Goal: Task Accomplishment & Management: Manage account settings

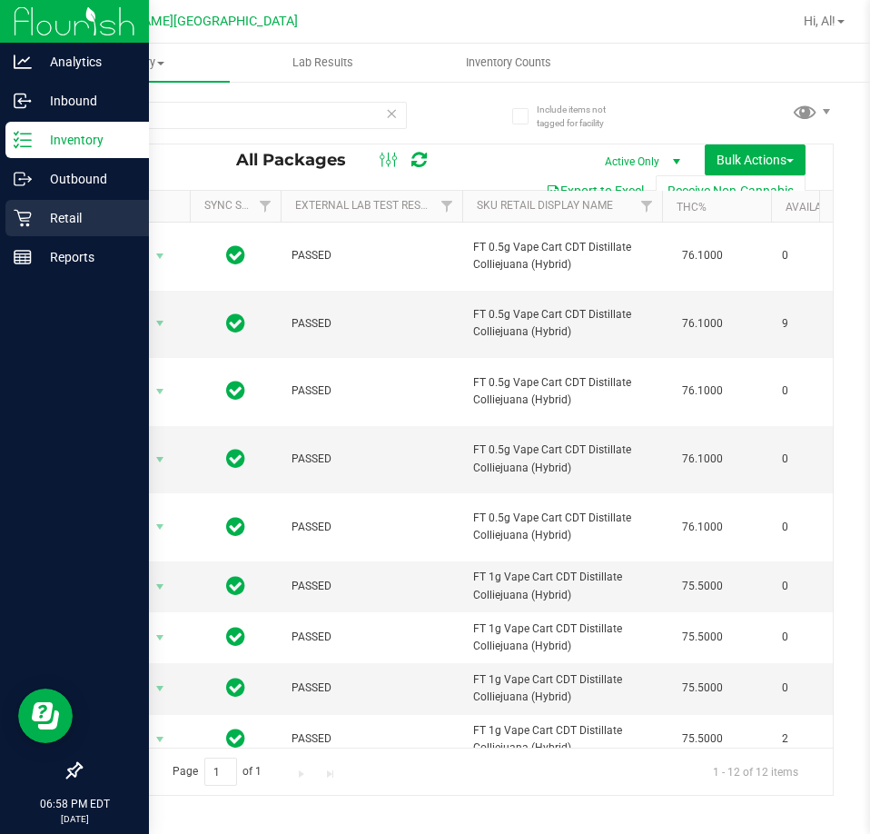
scroll to position [91, 196]
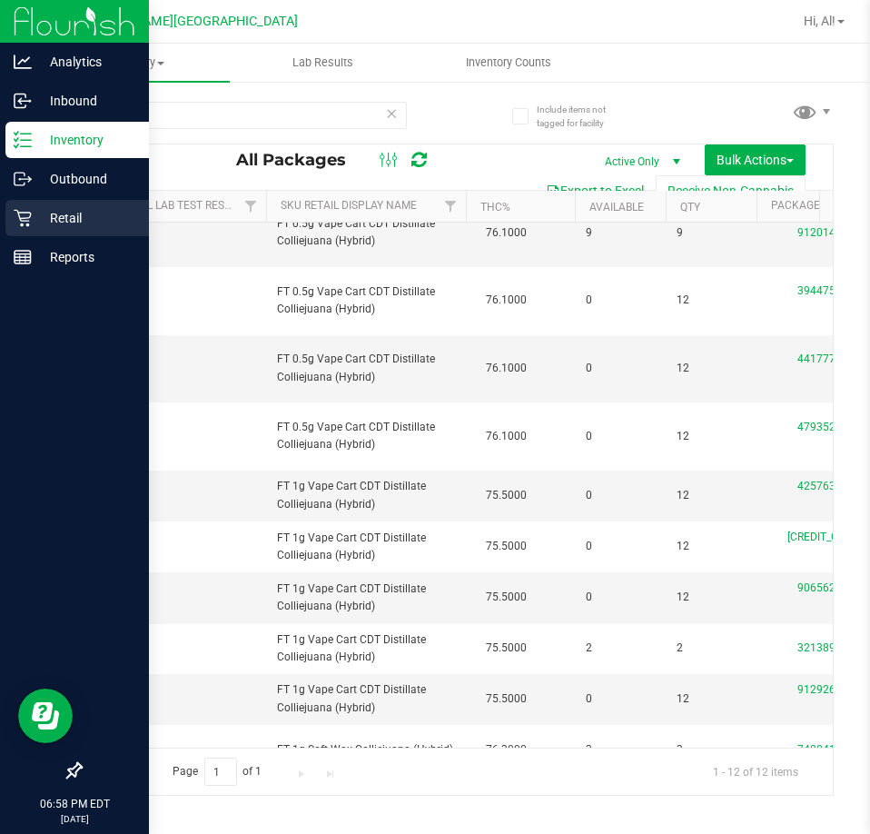
click at [55, 214] on p "Retail" at bounding box center [86, 218] width 109 height 22
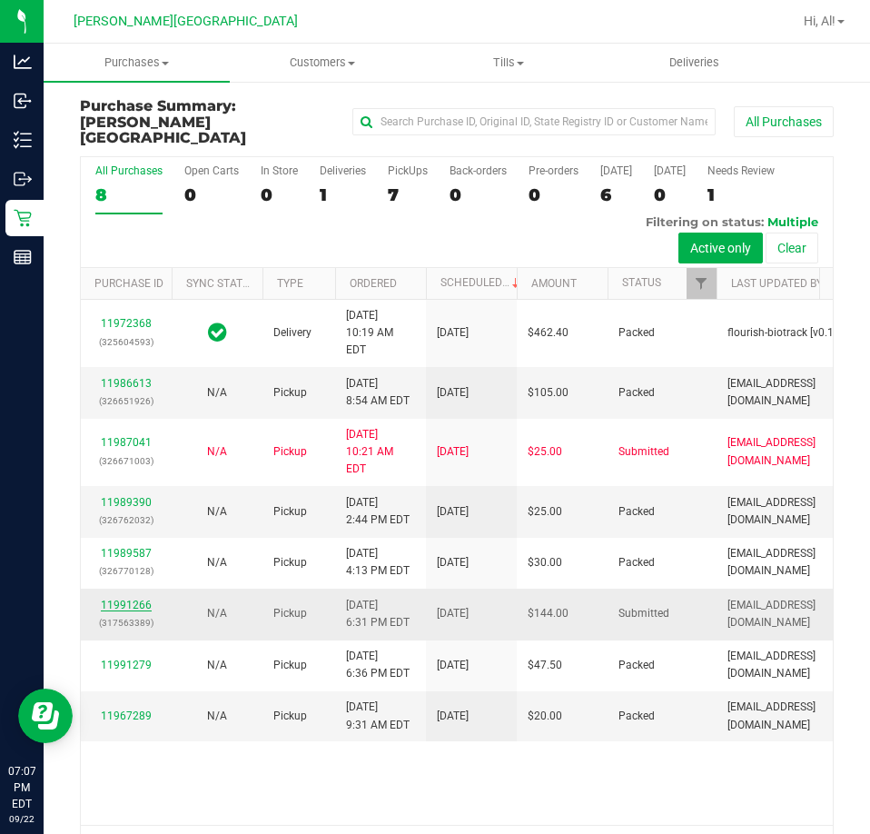
click at [112, 611] on link "11991266" at bounding box center [126, 605] width 51 height 13
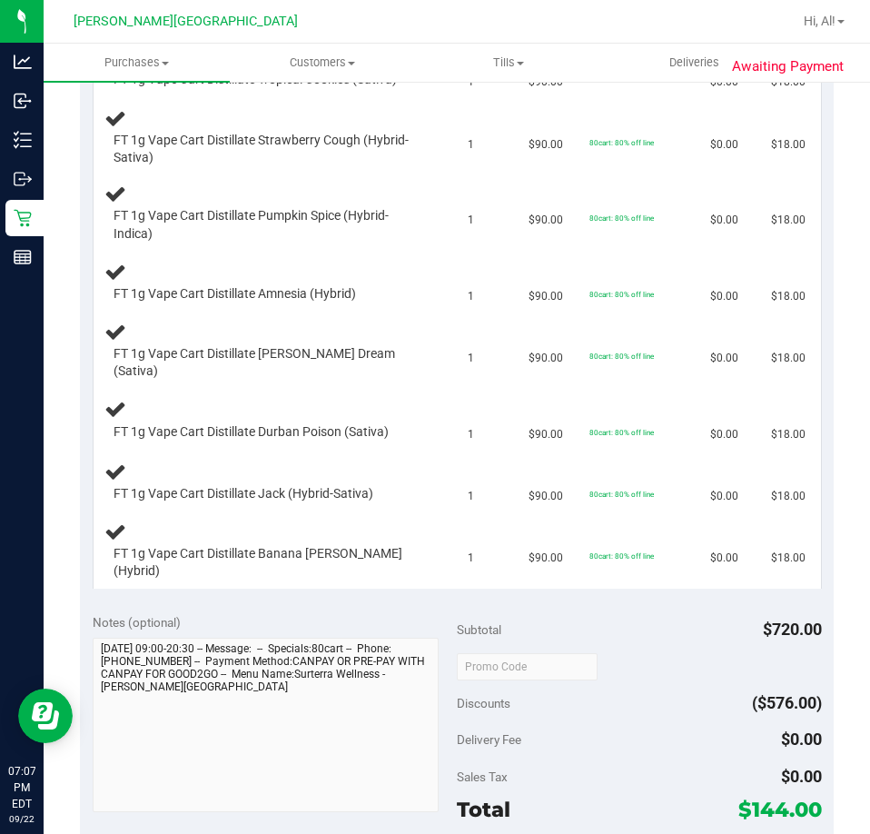
scroll to position [999, 0]
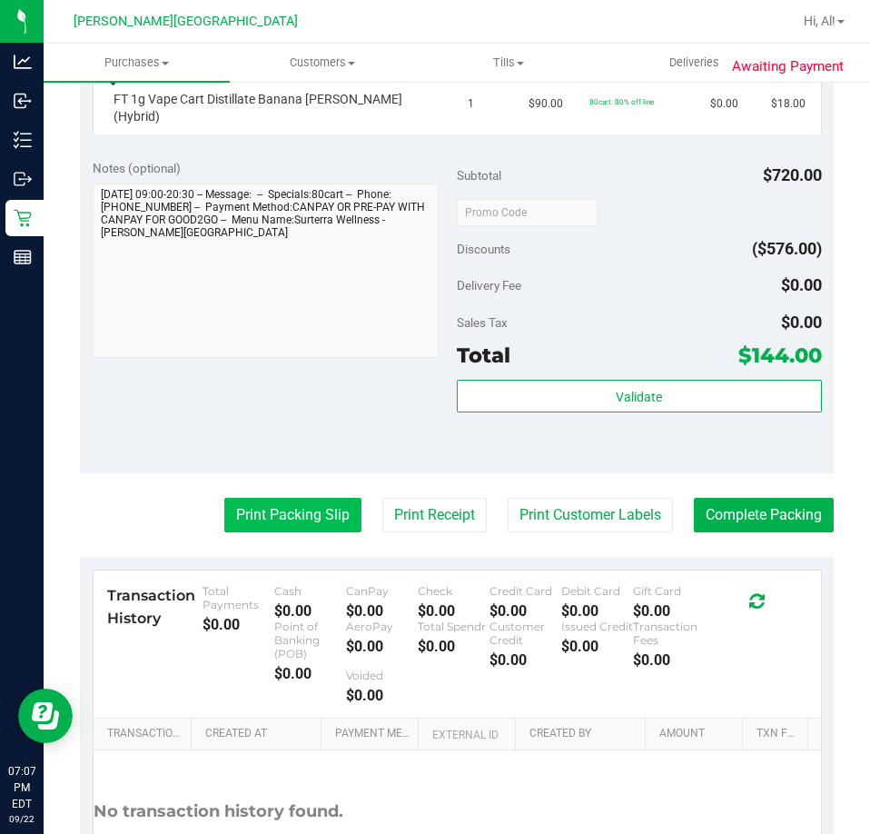
click at [256, 498] on button "Print Packing Slip" at bounding box center [292, 515] width 137 height 35
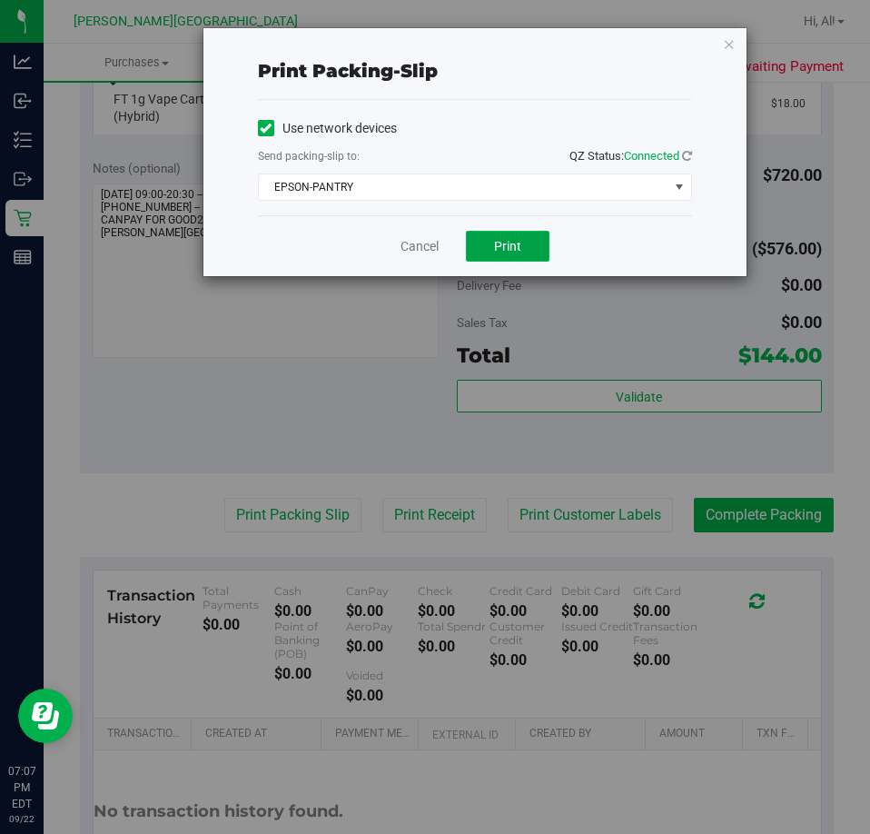
click at [500, 251] on span "Print" at bounding box center [507, 246] width 27 height 15
click at [429, 251] on link "Cancel" at bounding box center [420, 246] width 38 height 19
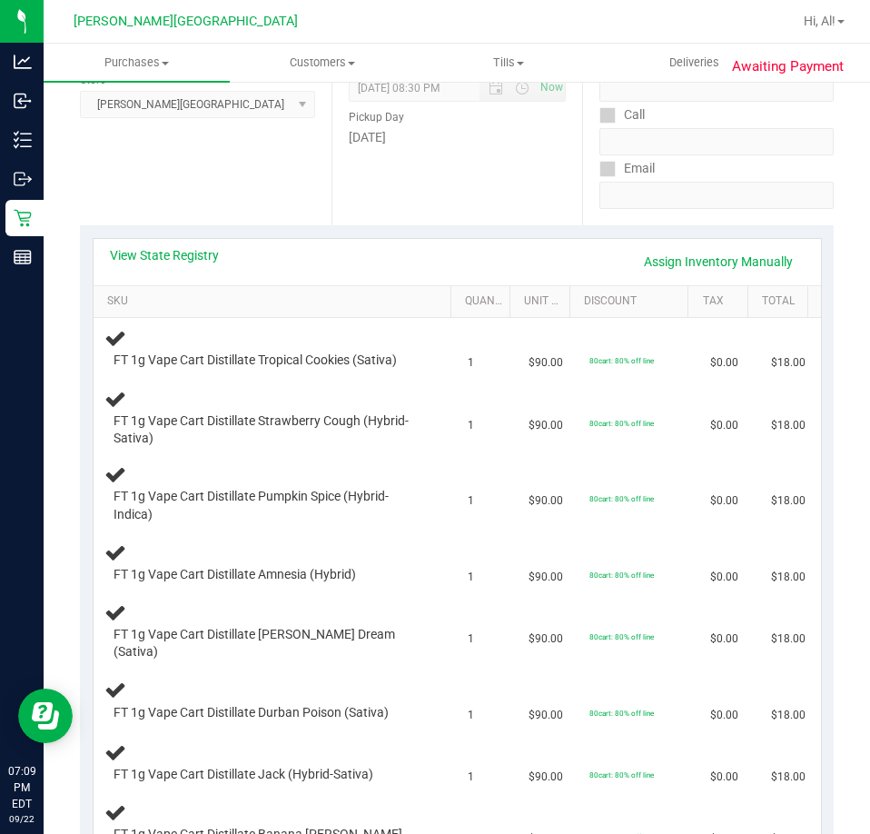
scroll to position [272, 0]
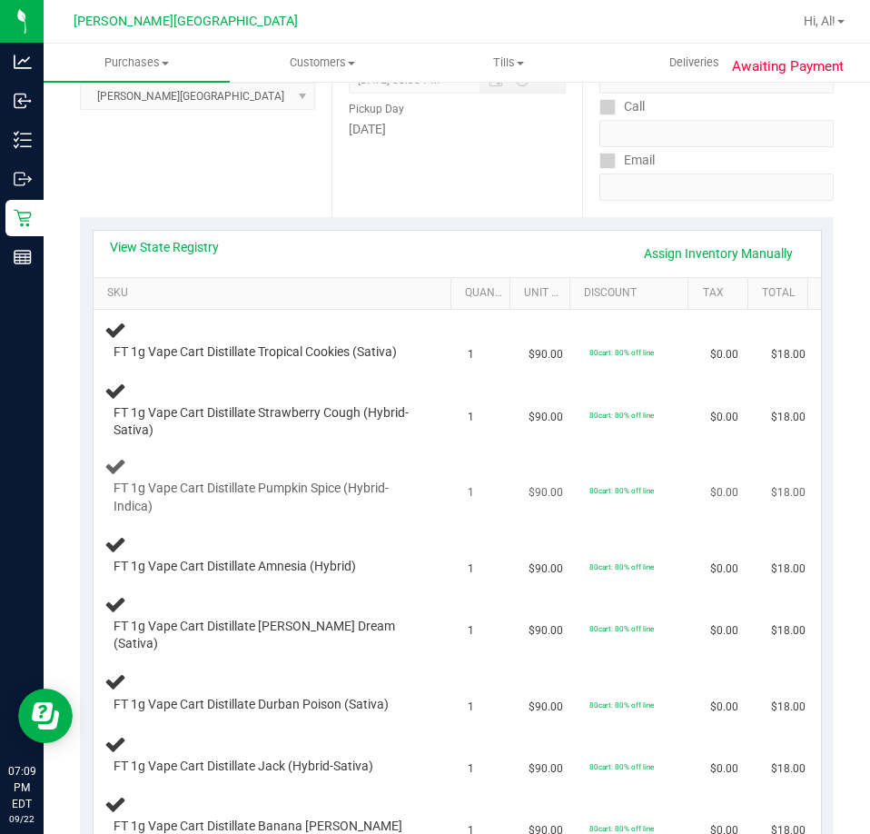
click at [312, 517] on td "FT 1g Vape Cart Distillate Pumpkin Spice (Hybrid-Indica)" at bounding box center [276, 486] width 364 height 76
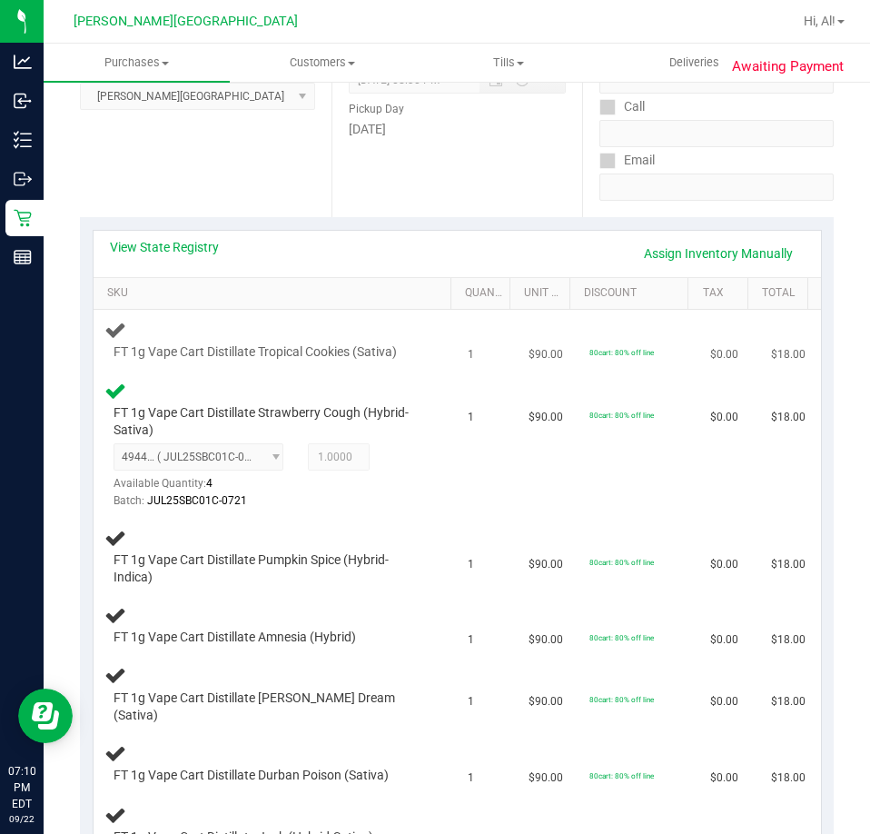
scroll to position [0, 0]
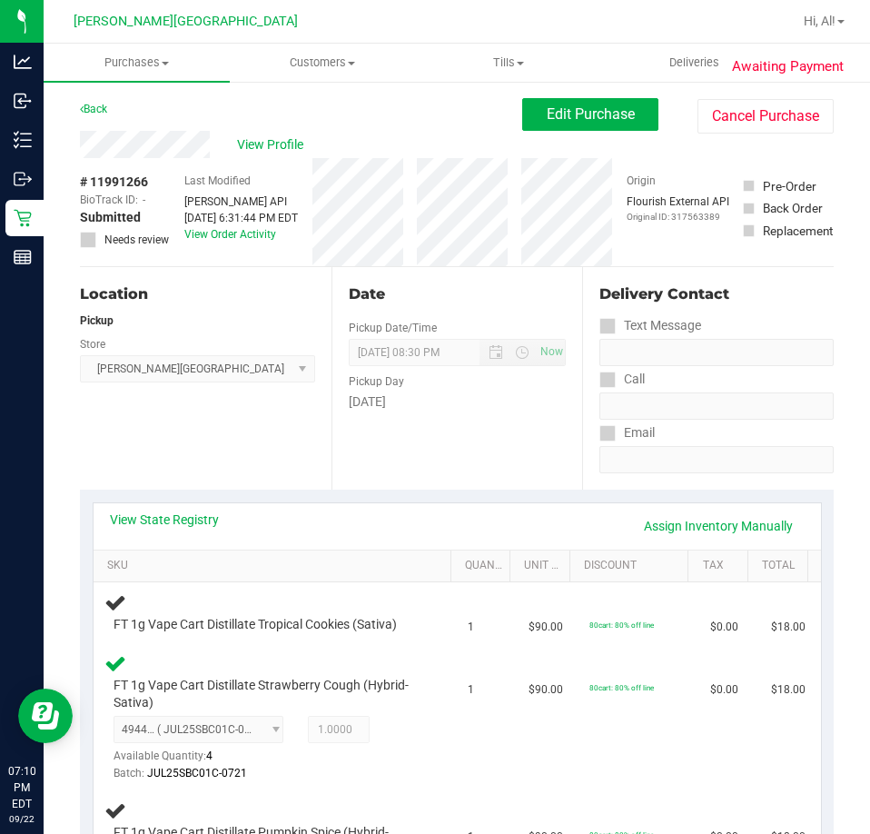
click at [505, 461] on div "Date Pickup Date/Time [DATE] Now [DATE] 08:30 PM Now Pickup Day [DATE]" at bounding box center [458, 378] width 252 height 223
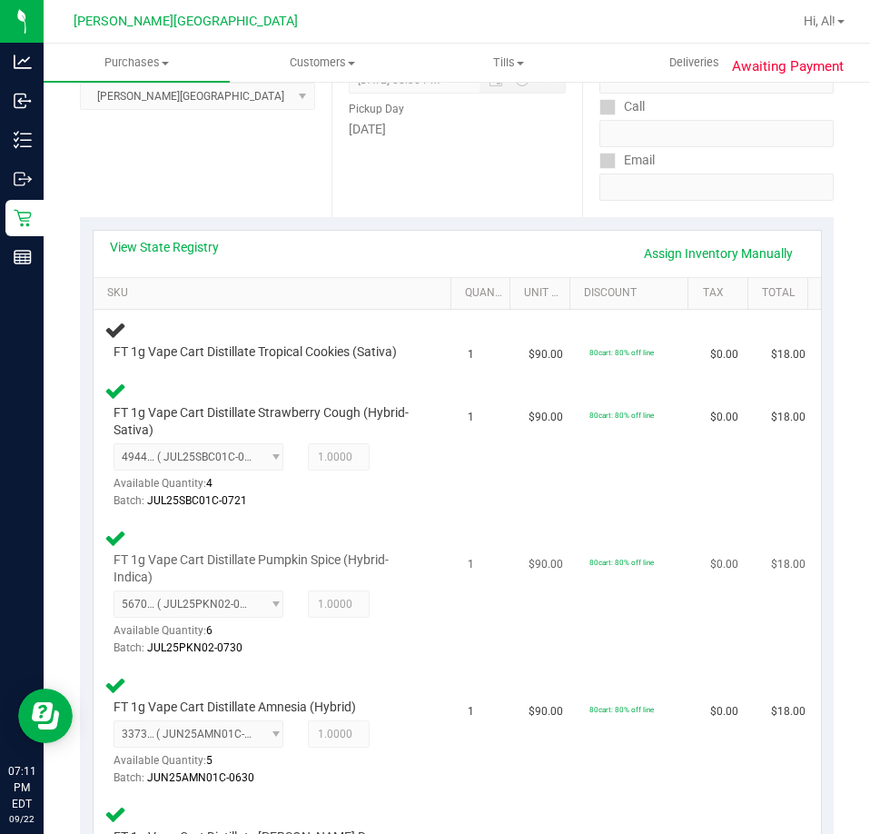
scroll to position [636, 0]
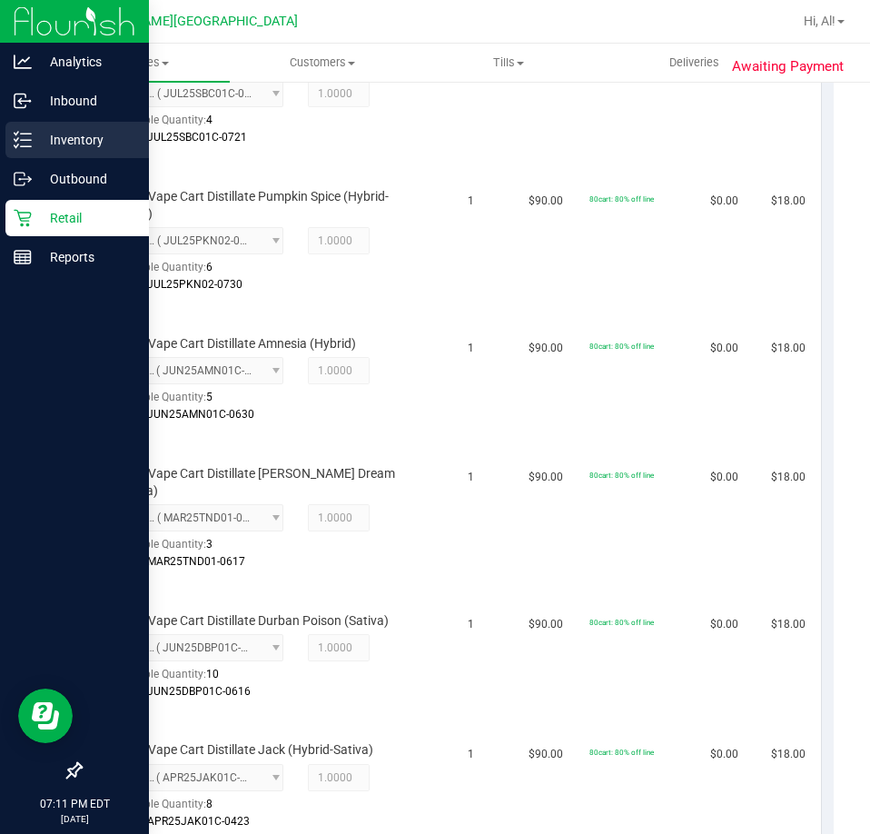
click at [71, 144] on p "Inventory" at bounding box center [86, 140] width 109 height 22
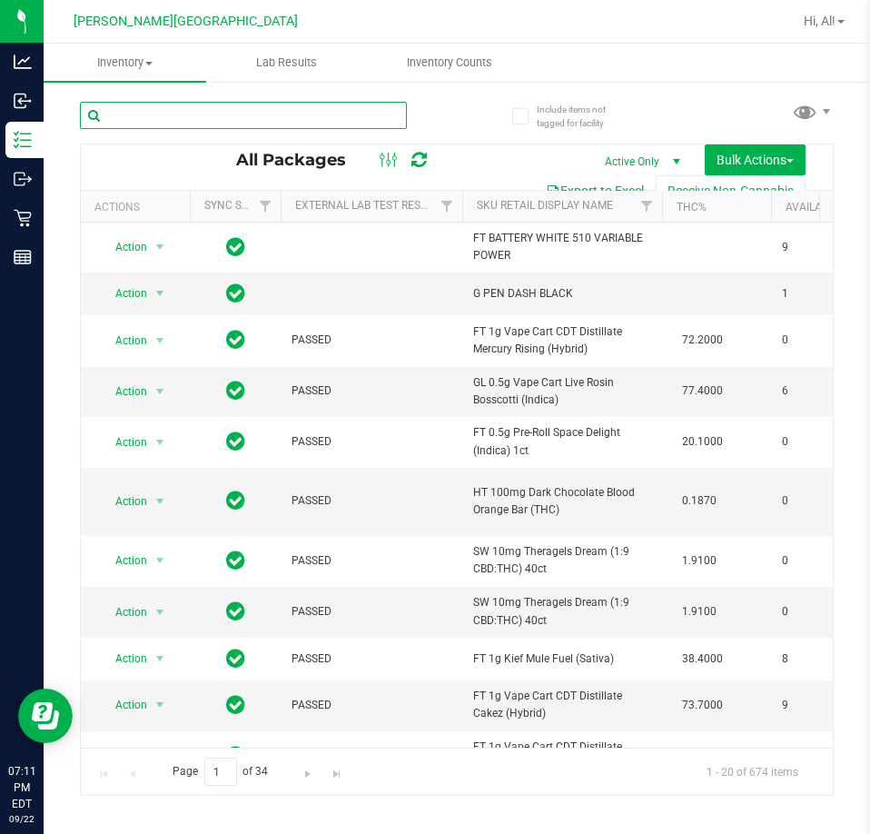
click at [187, 108] on input "text" at bounding box center [243, 115] width 327 height 27
type input "trk"
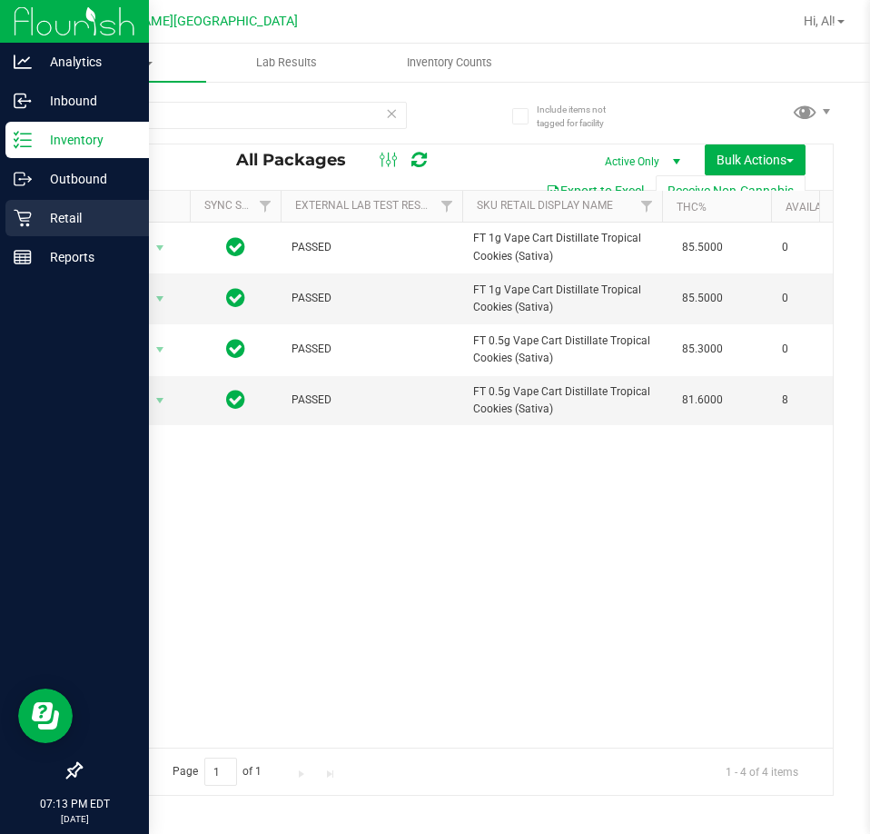
click at [31, 222] on icon at bounding box center [23, 218] width 18 height 18
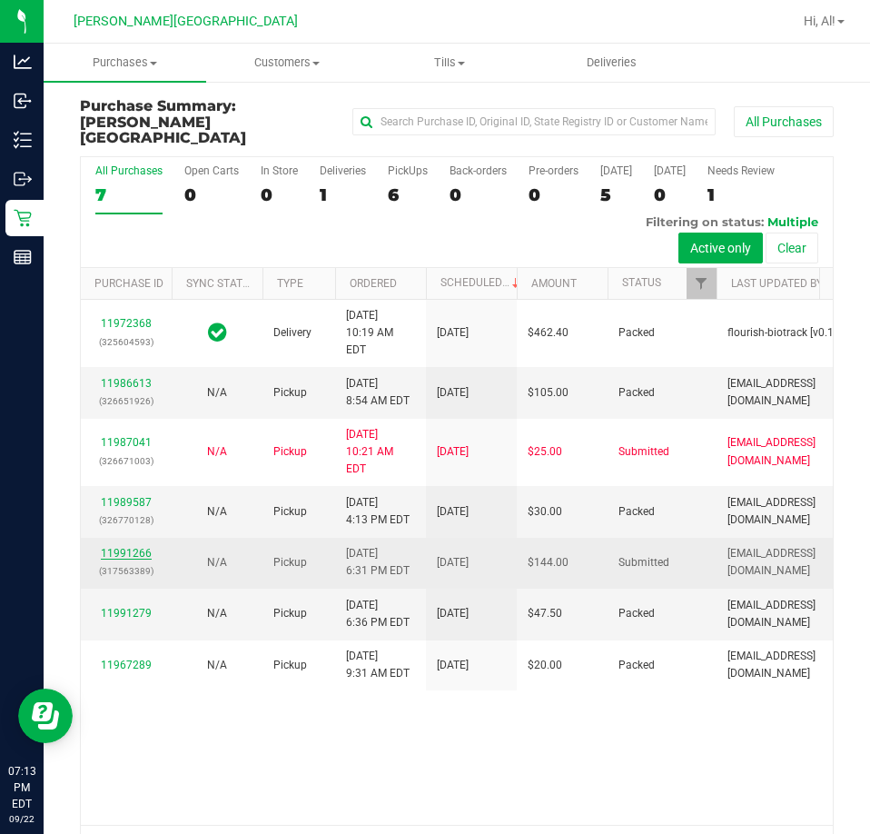
click at [137, 560] on link "11991266" at bounding box center [126, 553] width 51 height 13
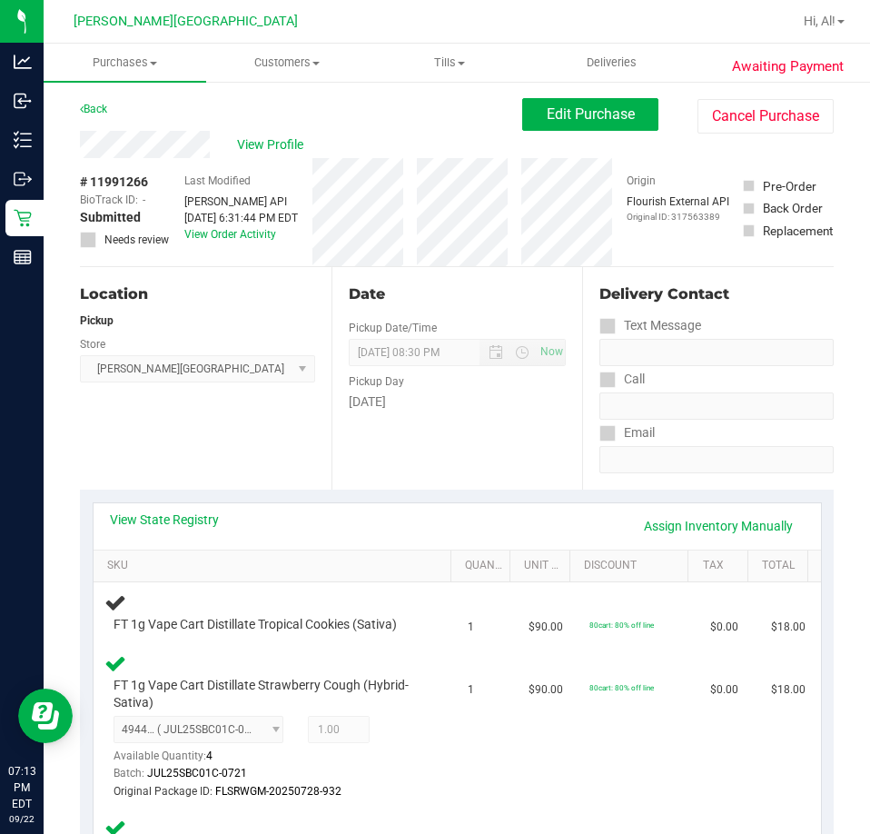
click at [538, 529] on div "View State Registry Assign Inventory Manually" at bounding box center [457, 525] width 695 height 31
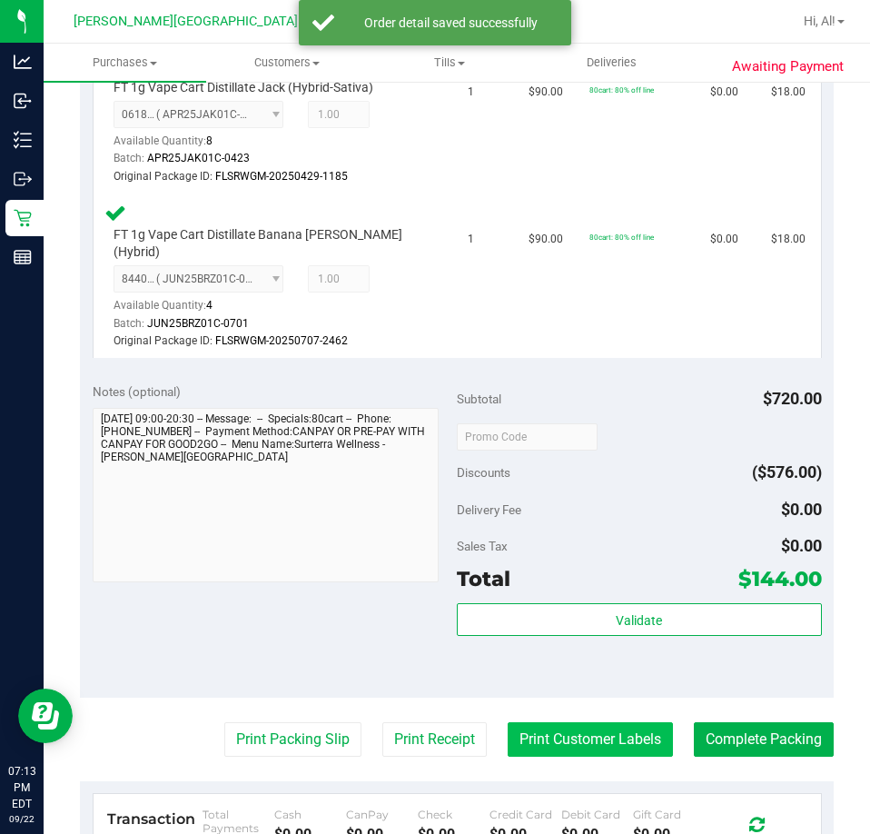
scroll to position [1635, 0]
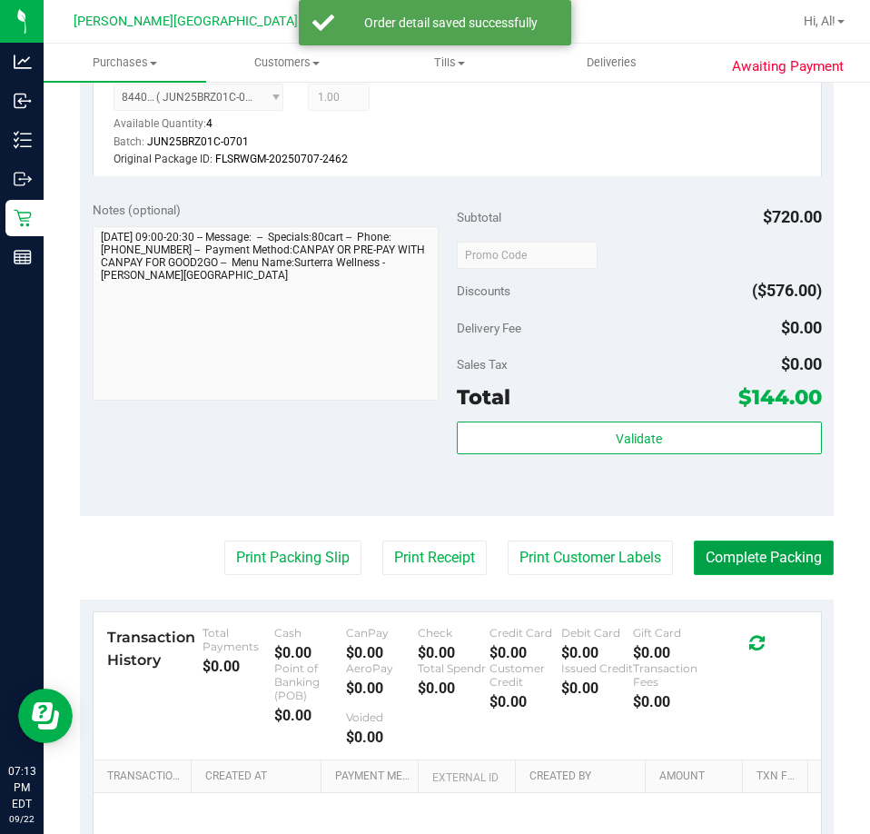
click at [741, 540] on button "Complete Packing" at bounding box center [764, 557] width 140 height 35
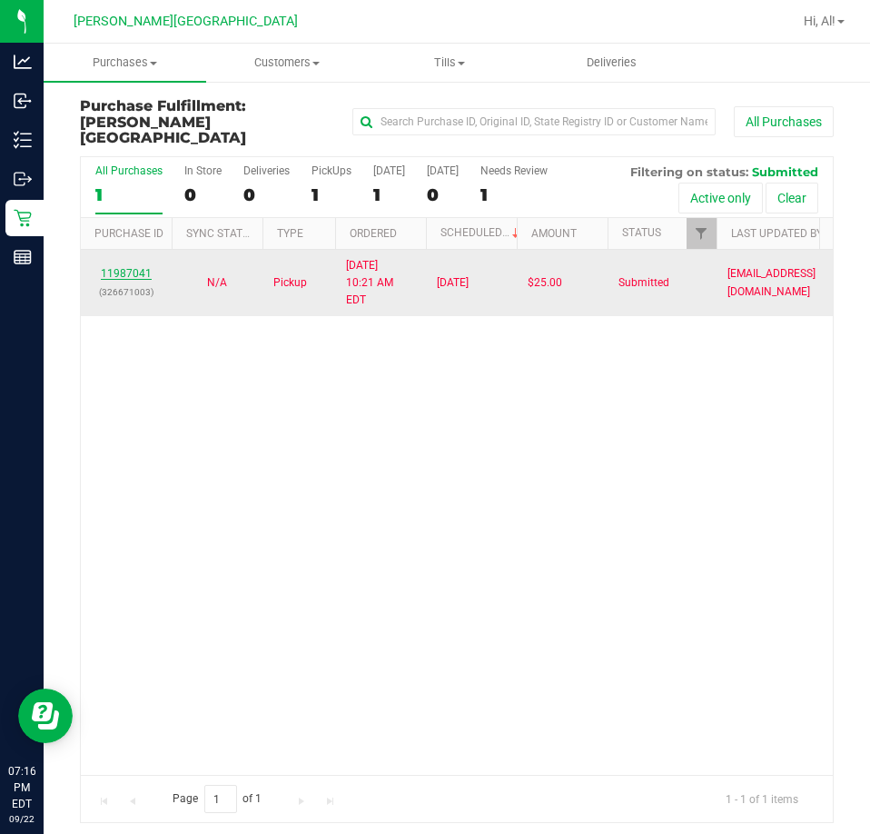
click at [144, 267] on link "11987041" at bounding box center [126, 273] width 51 height 13
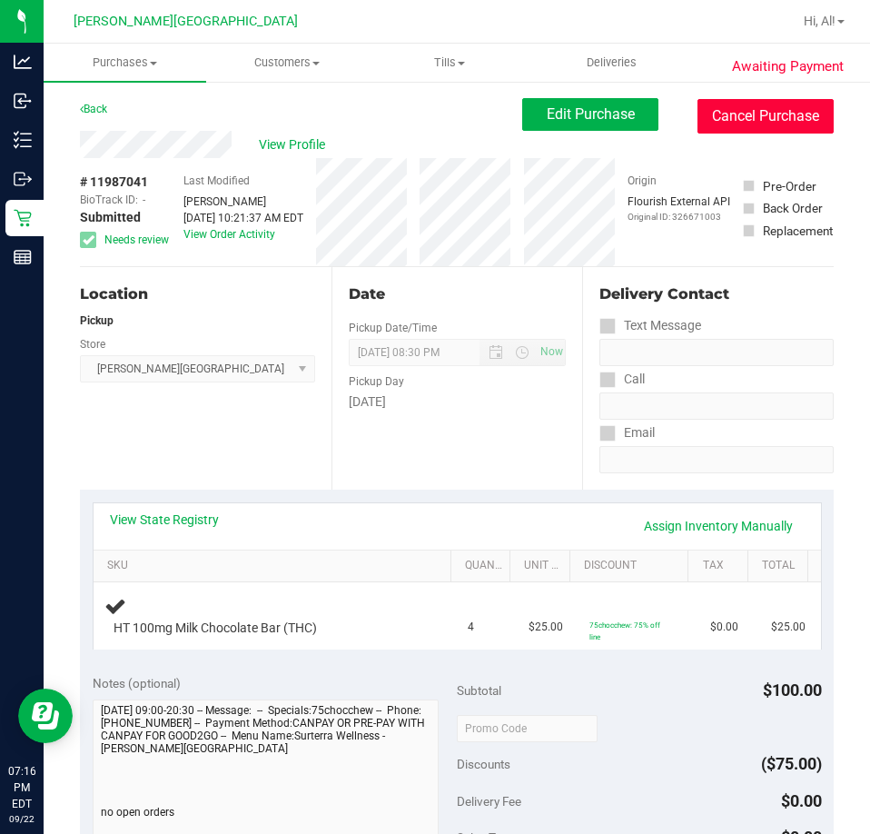
click at [754, 121] on button "Cancel Purchase" at bounding box center [766, 116] width 136 height 35
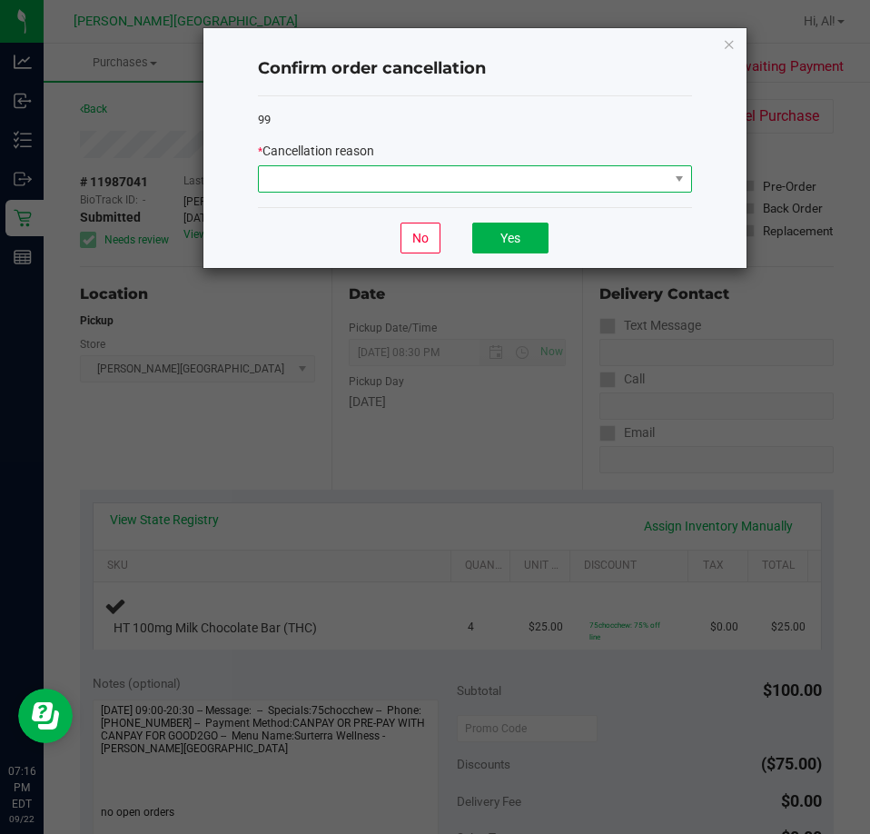
click at [419, 173] on span at bounding box center [464, 178] width 410 height 25
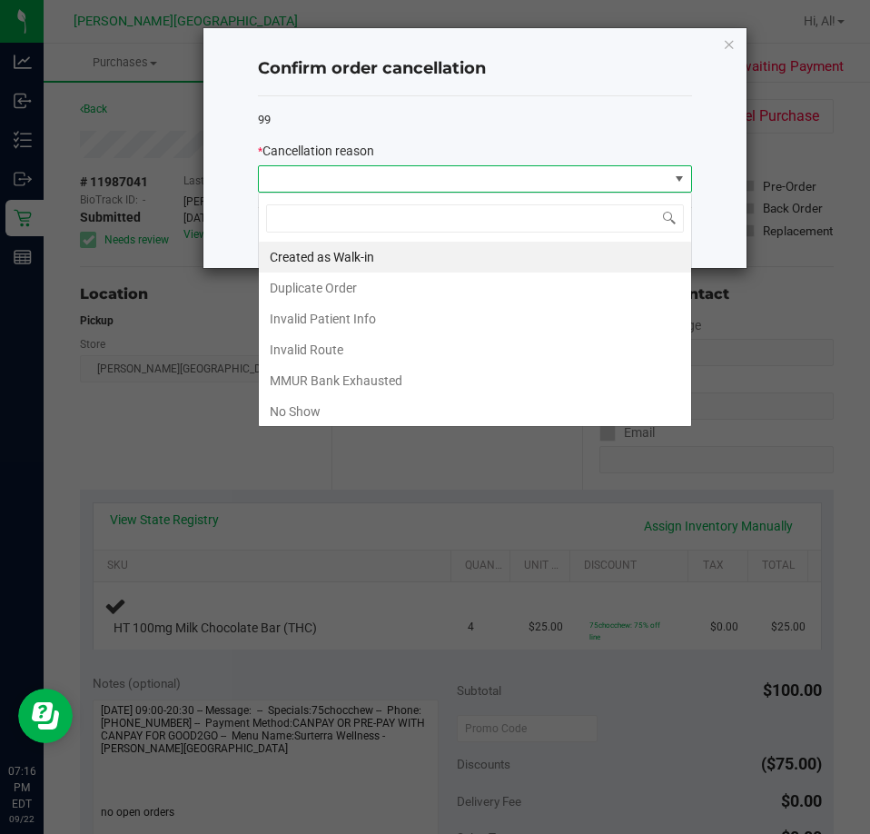
scroll to position [27, 434]
click at [403, 257] on li "Created as Walk-in" at bounding box center [475, 257] width 432 height 31
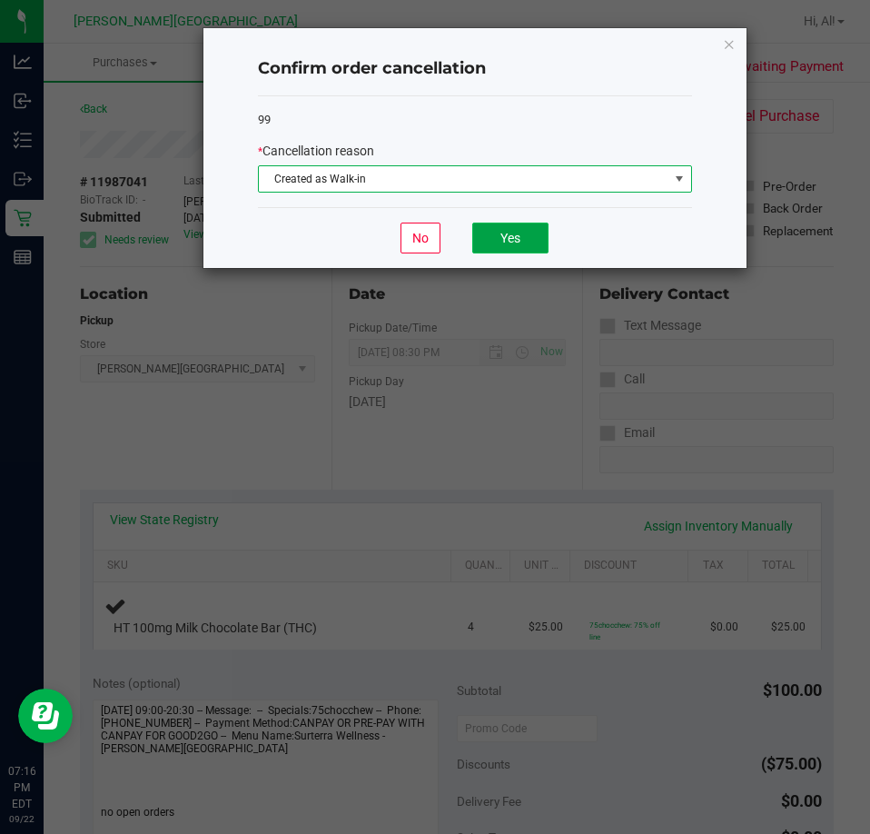
click at [499, 238] on button "Yes" at bounding box center [510, 238] width 76 height 31
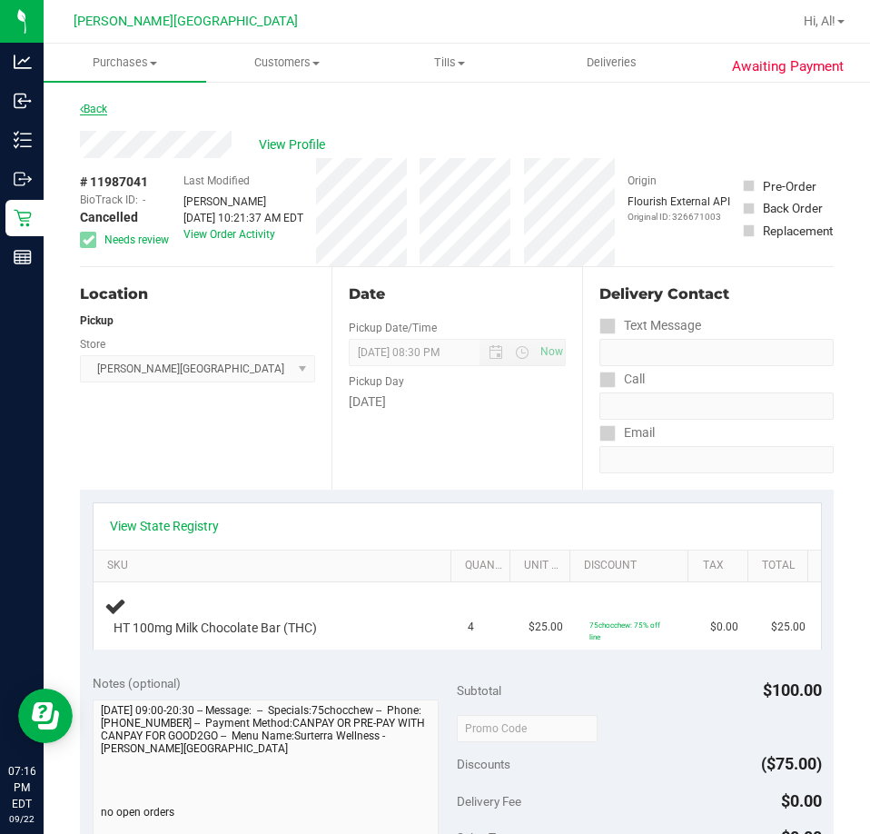
click at [107, 114] on link "Back" at bounding box center [93, 109] width 27 height 13
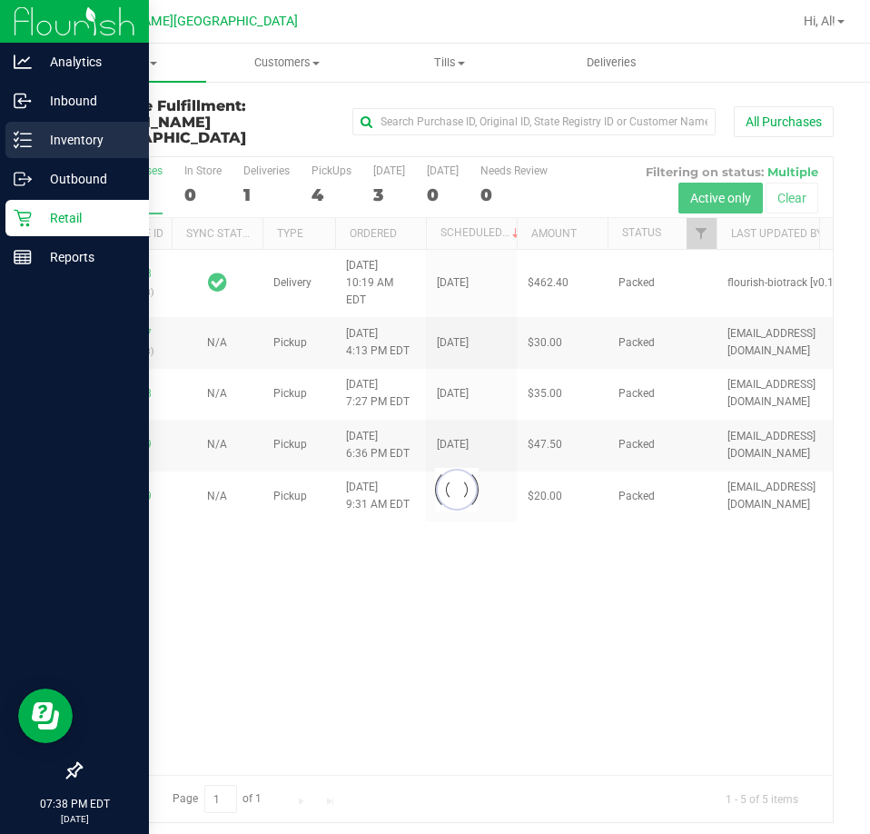
click at [35, 143] on p "Inventory" at bounding box center [86, 140] width 109 height 22
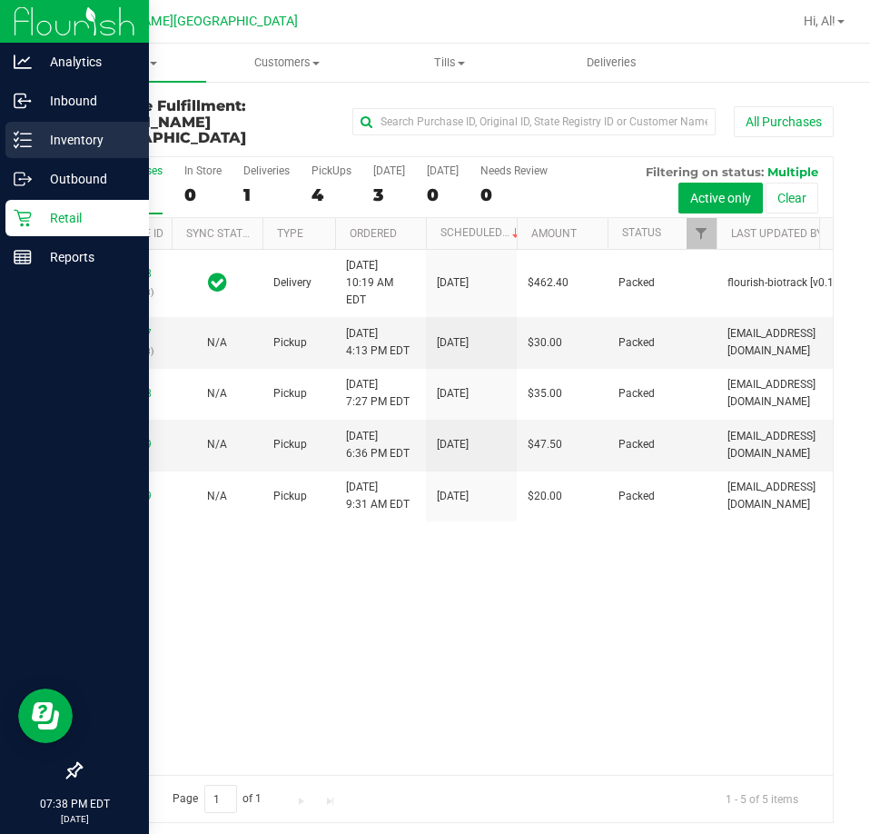
click at [39, 141] on p "Inventory" at bounding box center [86, 140] width 109 height 22
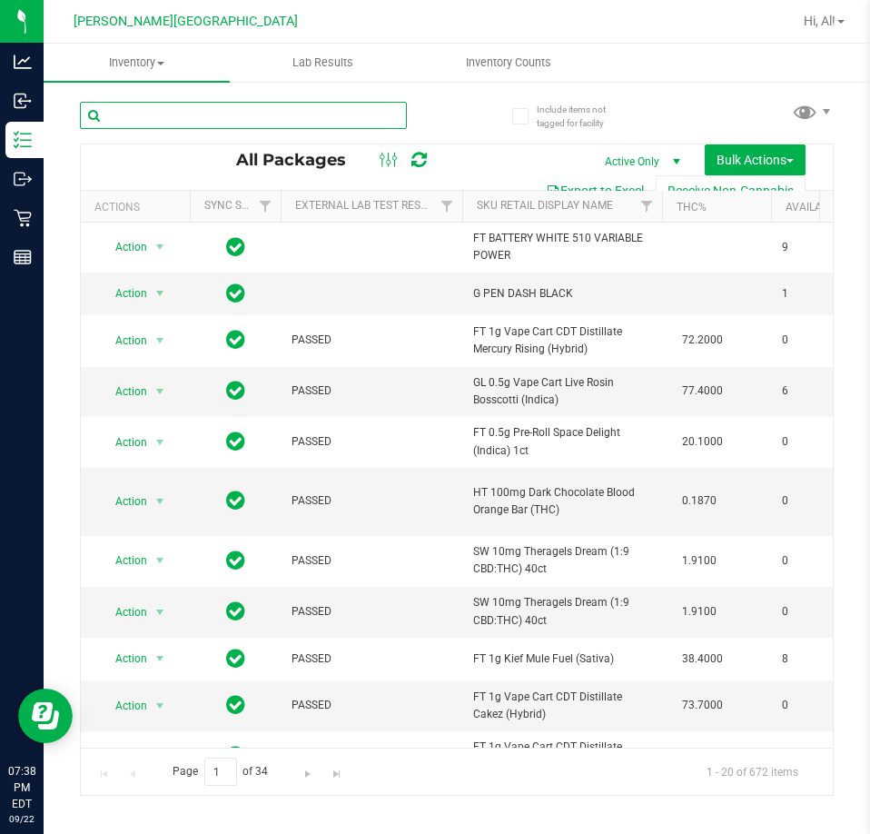
click at [323, 111] on input "text" at bounding box center [243, 115] width 327 height 27
type input "pex"
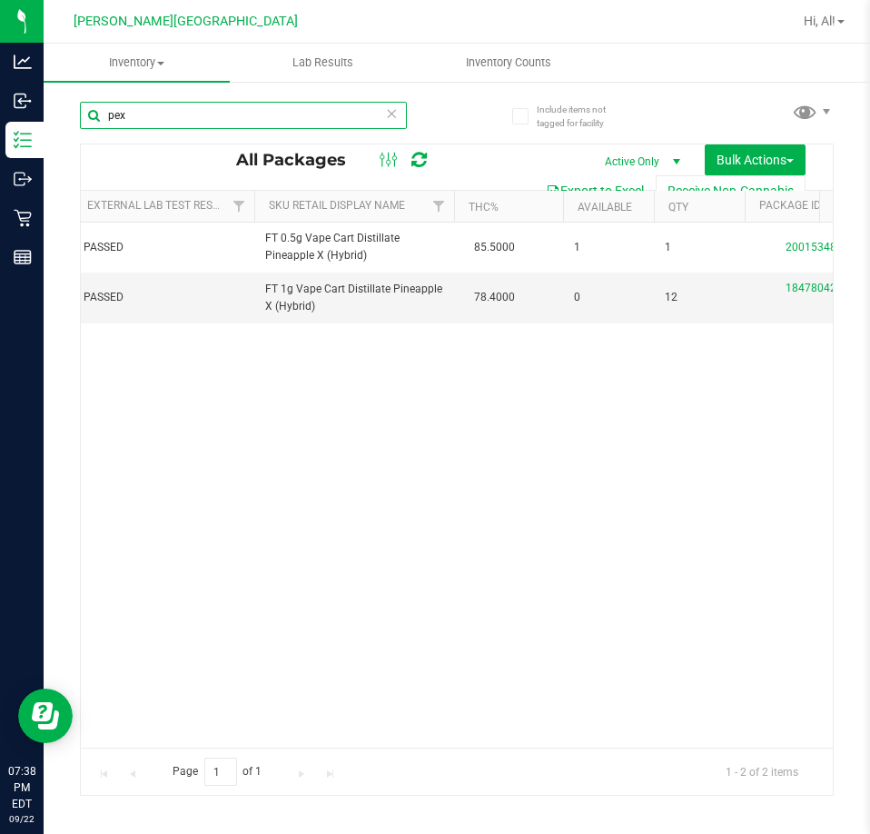
scroll to position [0, 231]
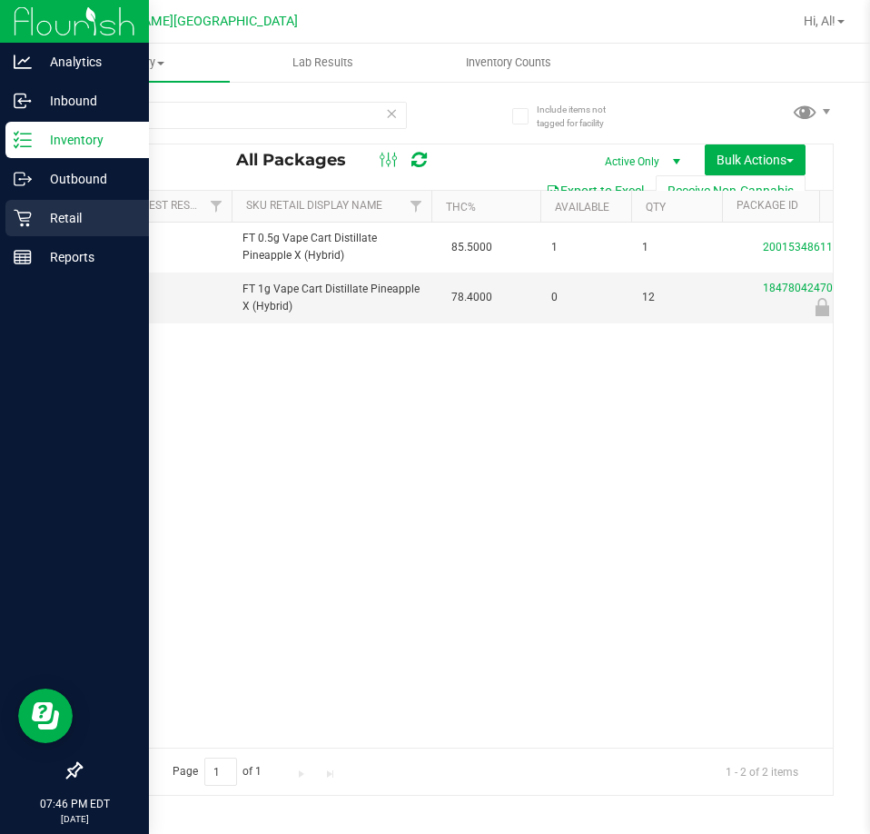
click at [54, 225] on p "Retail" at bounding box center [86, 218] width 109 height 22
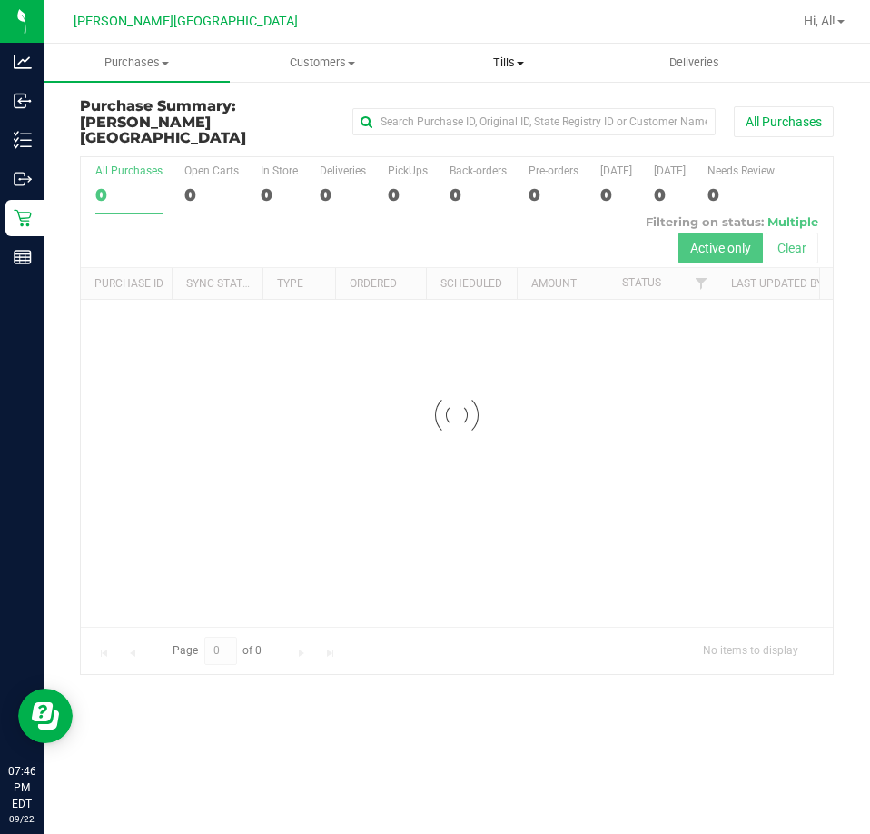
click at [523, 53] on uib-tab-heading "Tills Manage tills Reconcile e-payments" at bounding box center [509, 63] width 184 height 36
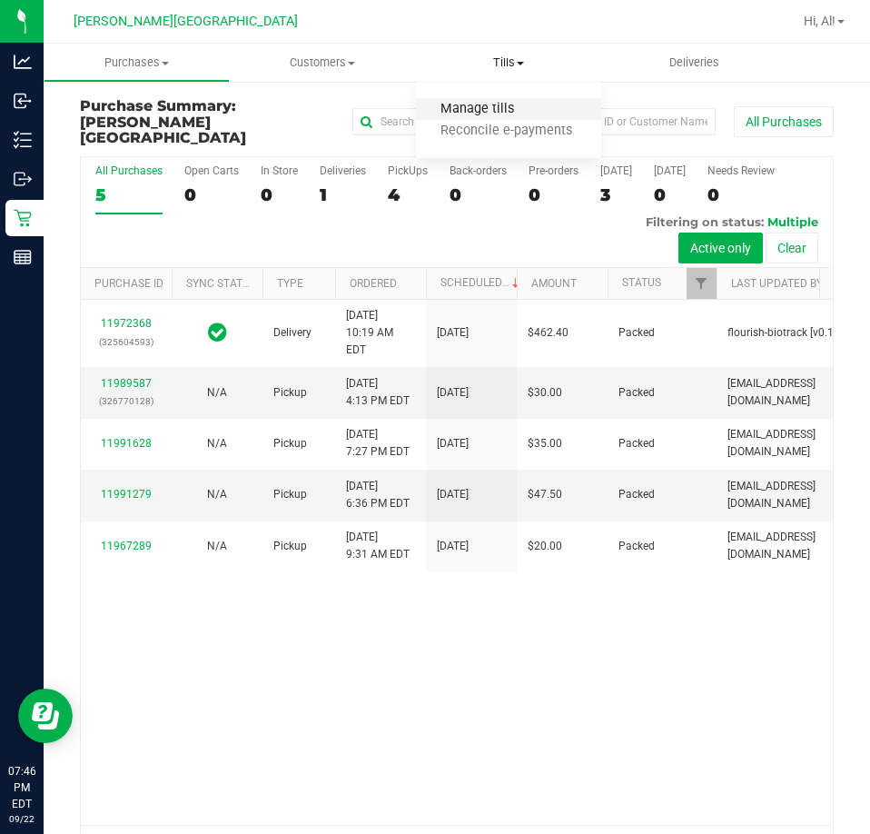
click at [510, 110] on span "Manage tills" at bounding box center [477, 109] width 123 height 15
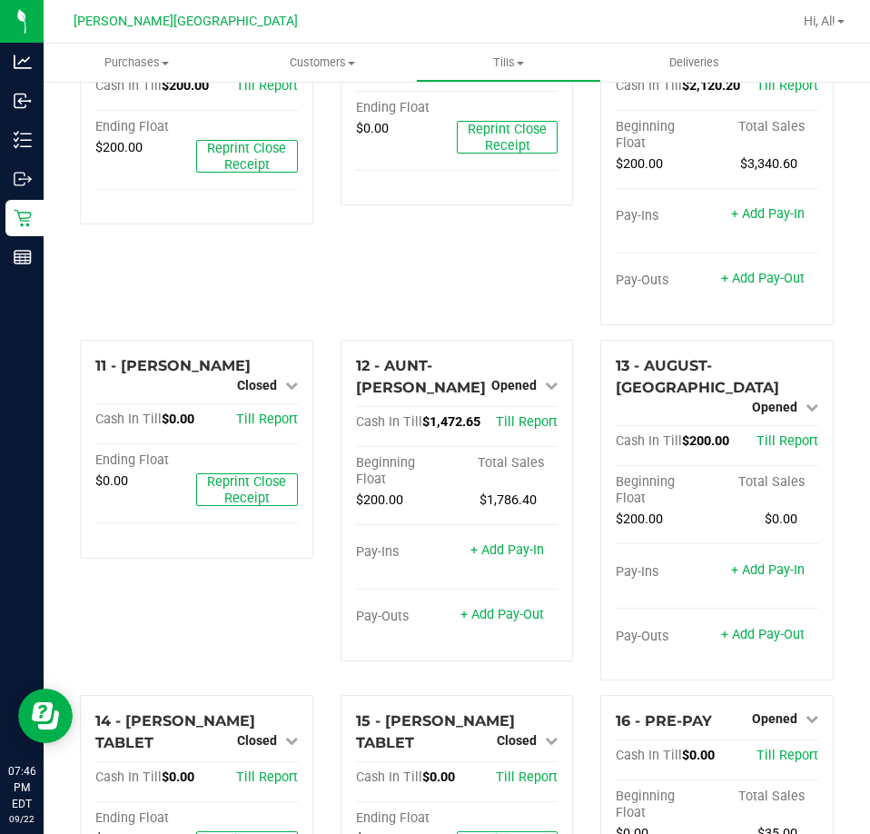
scroll to position [539, 0]
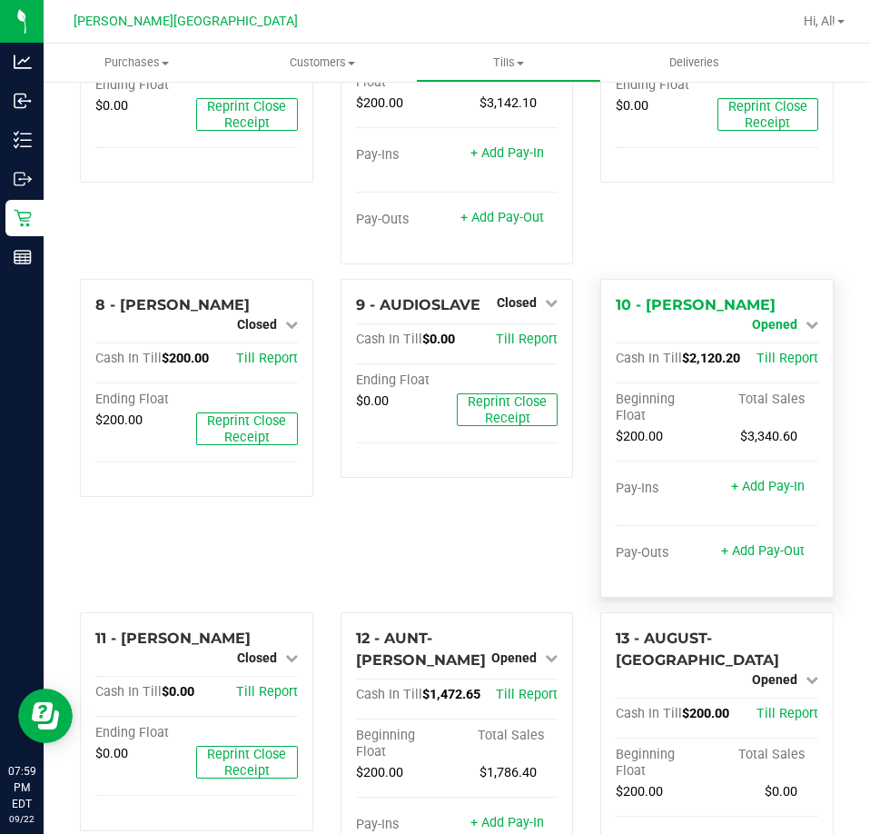
click at [753, 317] on span "Opened" at bounding box center [774, 324] width 45 height 15
click at [752, 332] on link "Close Till" at bounding box center [776, 339] width 49 height 15
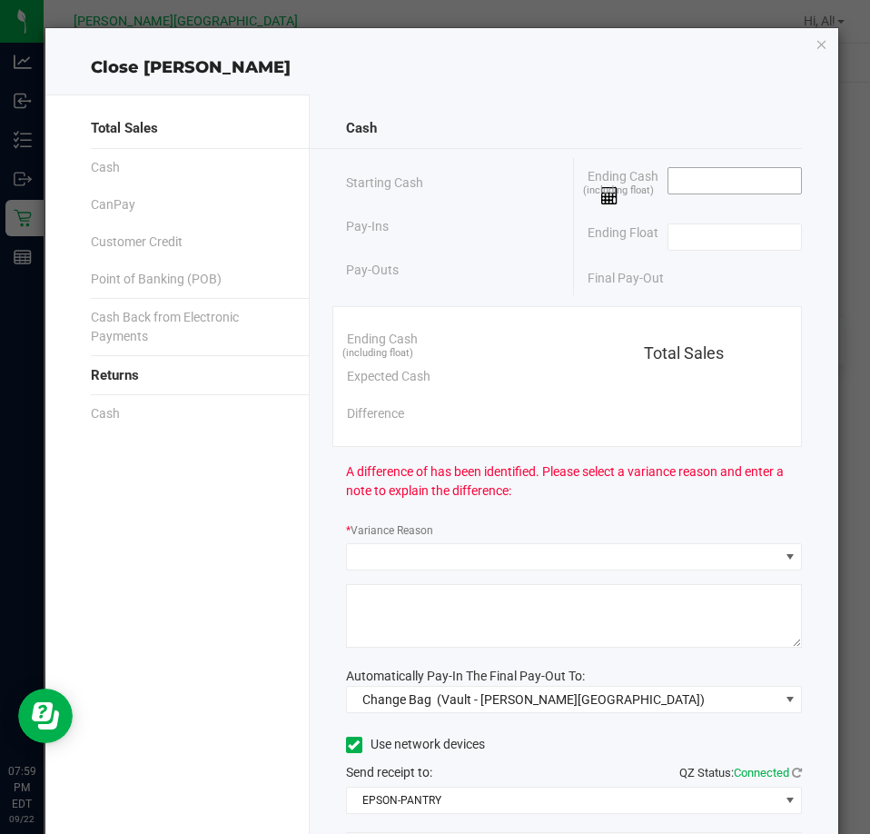
click at [698, 178] on input at bounding box center [736, 180] width 134 height 25
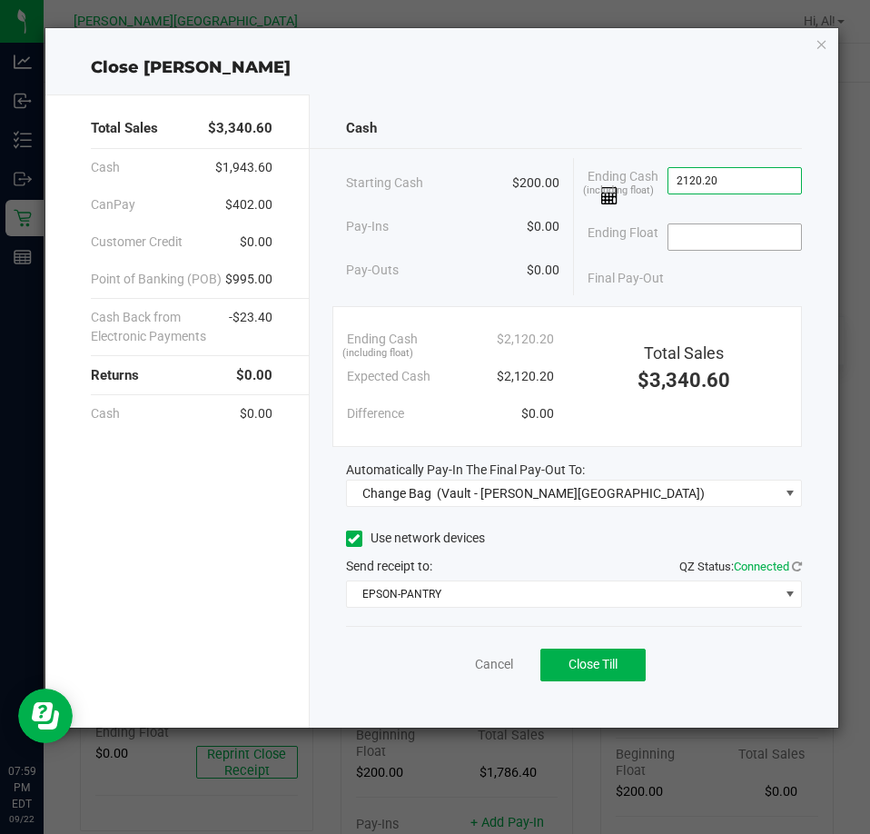
type input "$2,120.20"
click at [712, 242] on input at bounding box center [736, 236] width 134 height 25
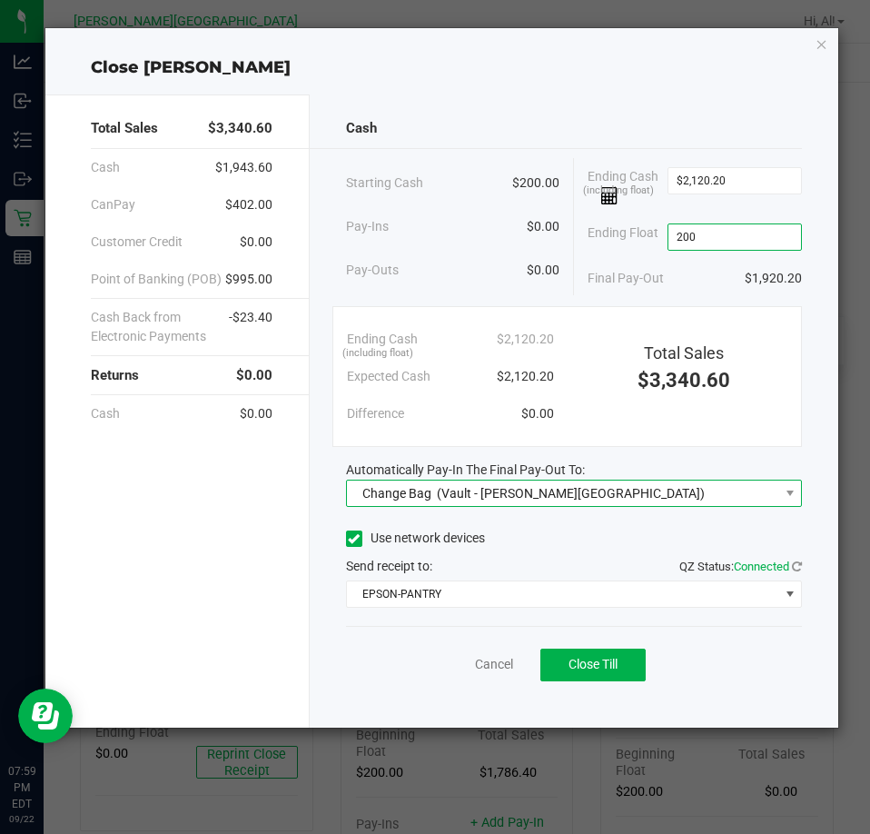
type input "$200.00"
click at [553, 483] on div "Change Bag (Vault - [PERSON_NAME][GEOGRAPHIC_DATA])" at bounding box center [530, 493] width 352 height 33
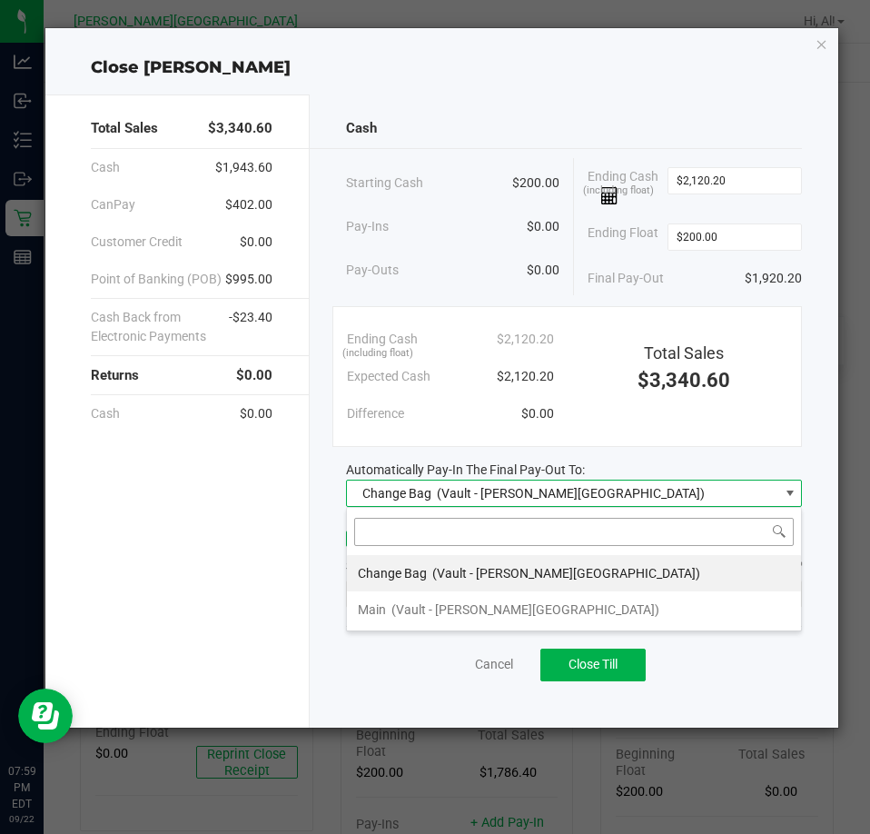
scroll to position [27, 457]
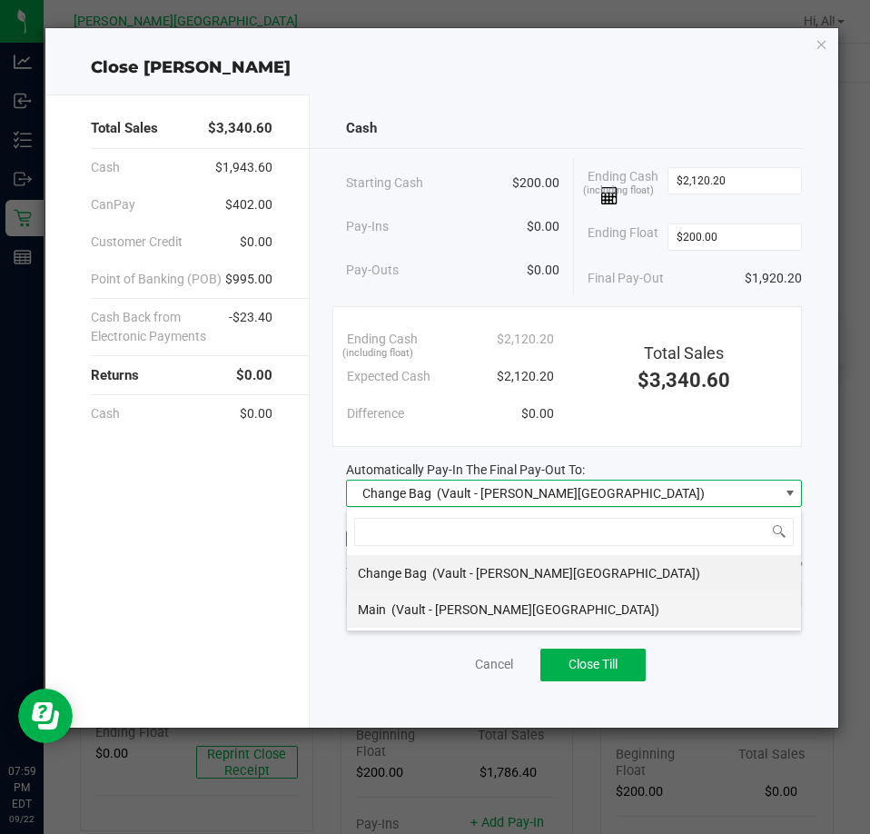
click at [529, 607] on li "Main (Vault - [PERSON_NAME][GEOGRAPHIC_DATA])" at bounding box center [574, 609] width 454 height 36
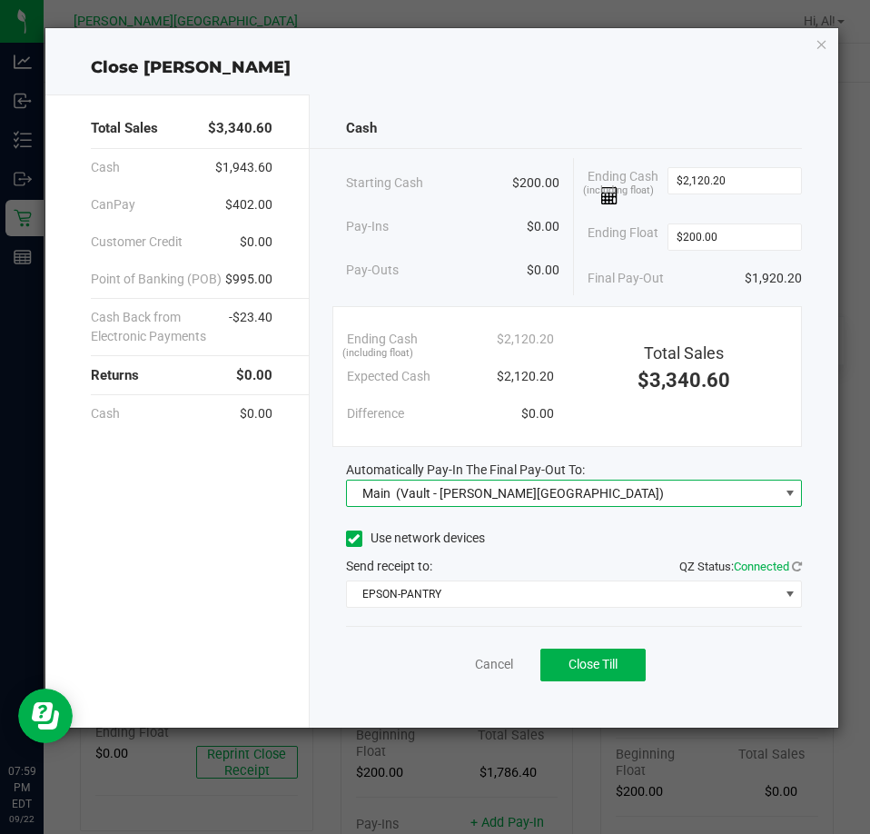
click at [614, 463] on div "Automatically Pay-In The Final Pay-Out To:" at bounding box center [574, 470] width 456 height 19
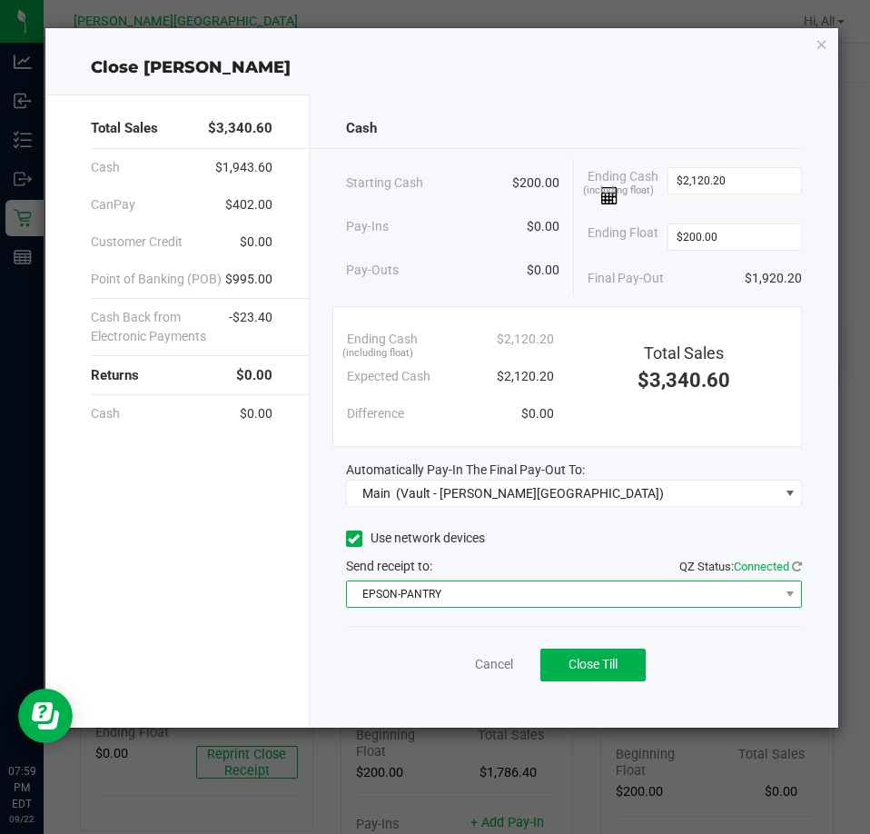
click at [531, 591] on span "EPSON-PANTRY" at bounding box center [562, 593] width 431 height 25
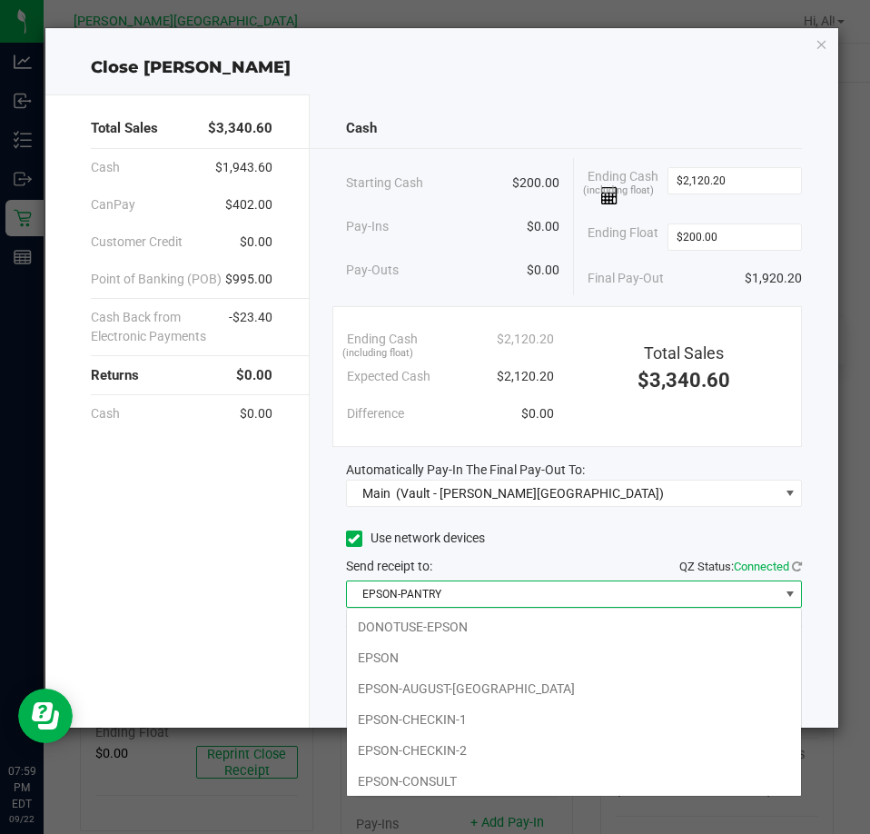
scroll to position [96, 0]
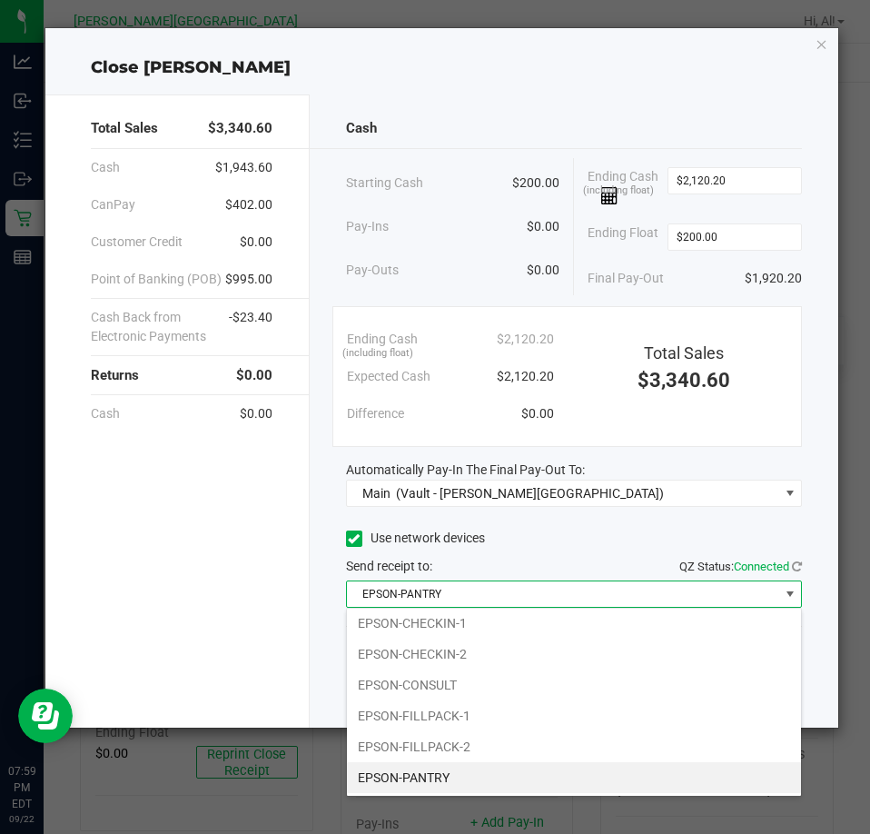
click at [532, 570] on div "Send receipt to: QZ Status: Connected" at bounding box center [574, 566] width 456 height 19
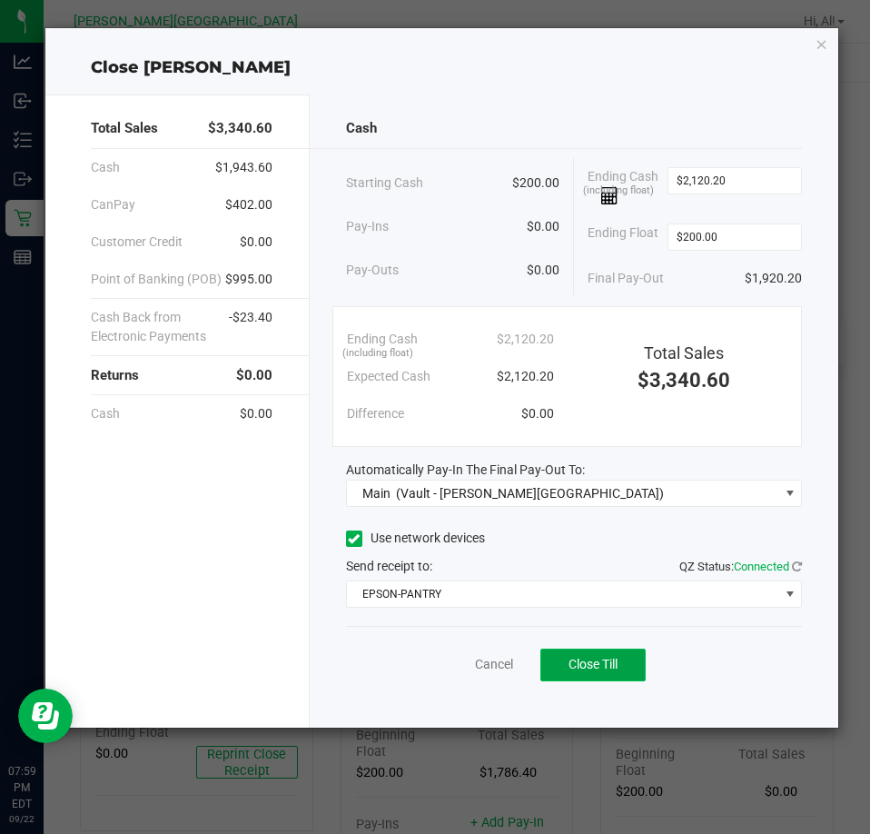
click at [599, 666] on span "Close Till" at bounding box center [593, 664] width 49 height 15
click at [442, 658] on link "Dismiss" at bounding box center [454, 664] width 44 height 19
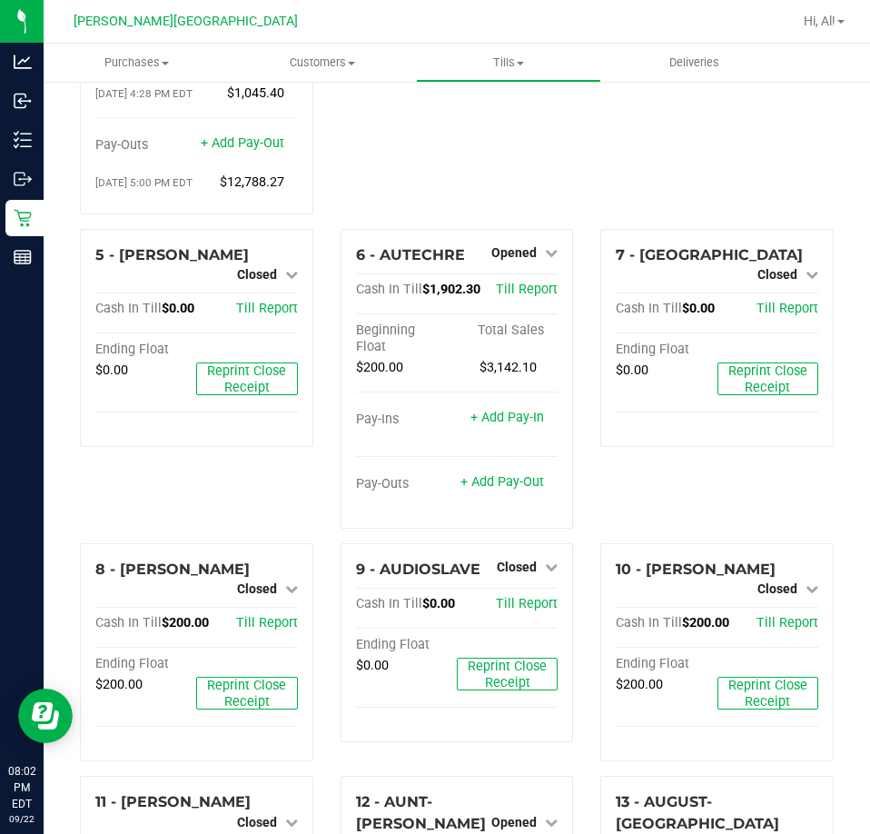
scroll to position [266, 0]
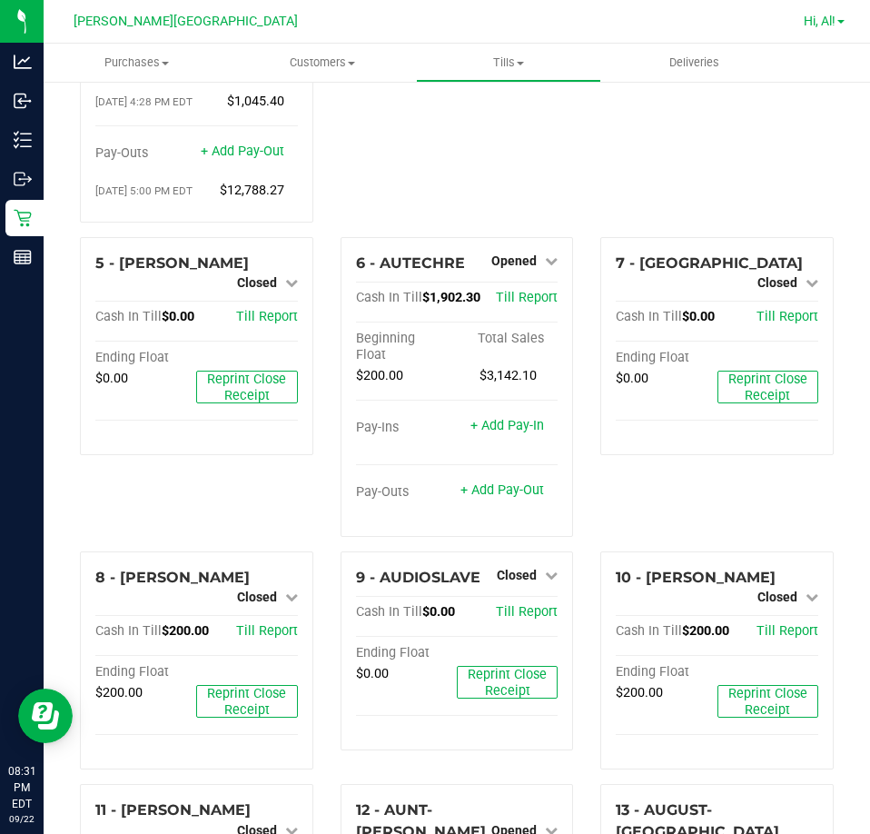
click at [827, 17] on span "Hi, Al!" at bounding box center [820, 21] width 32 height 15
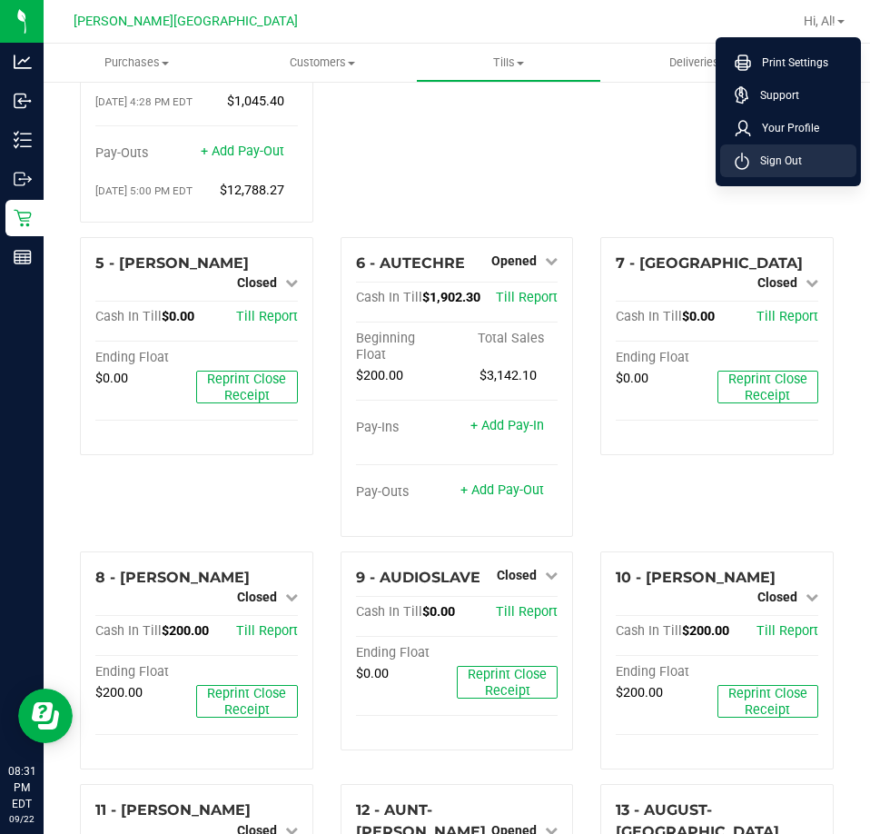
click at [779, 172] on li "Sign Out" at bounding box center [788, 160] width 136 height 33
